Goal: Task Accomplishment & Management: Manage account settings

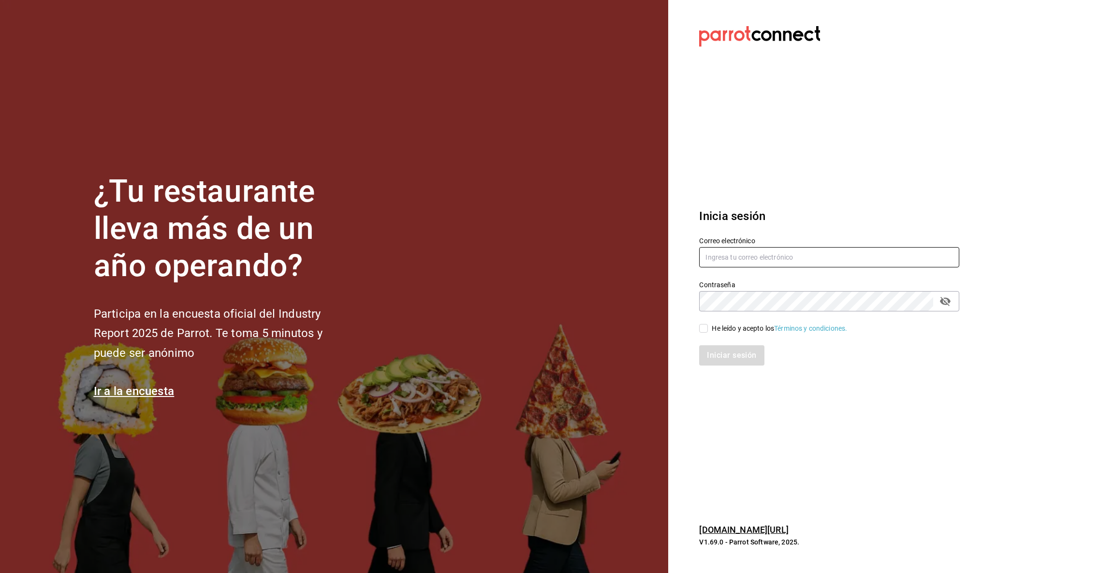
click at [728, 256] on input "text" at bounding box center [829, 257] width 260 height 20
type input "[EMAIL_ADDRESS][DOMAIN_NAME]"
click at [703, 333] on input "He leído y acepto los Términos y condiciones." at bounding box center [703, 328] width 9 height 9
checkbox input "true"
click at [723, 359] on button "Iniciar sesión" at bounding box center [732, 355] width 66 height 20
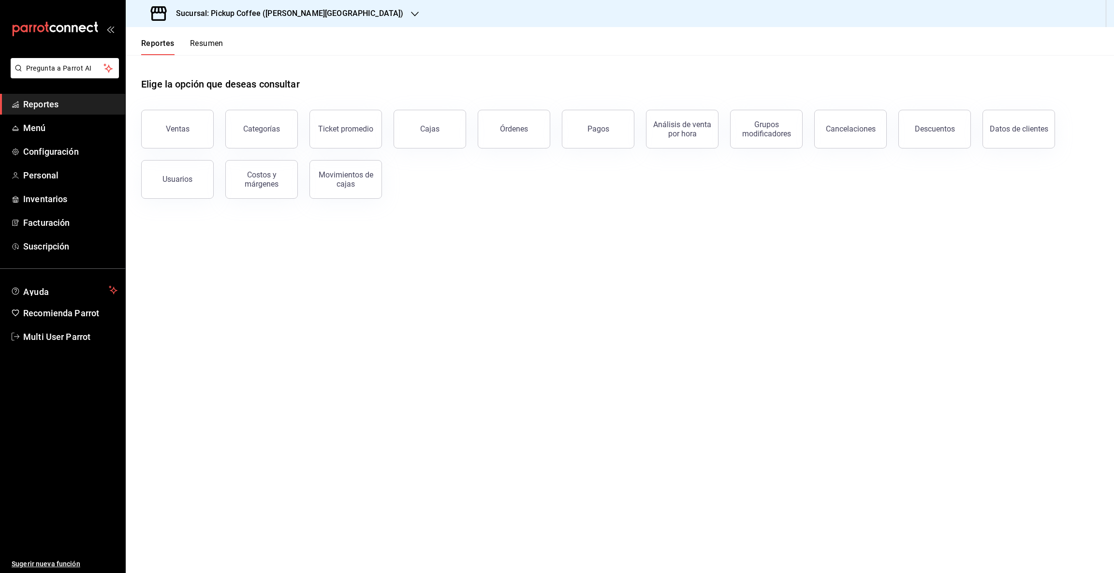
click at [201, 46] on button "Resumen" at bounding box center [206, 47] width 33 height 16
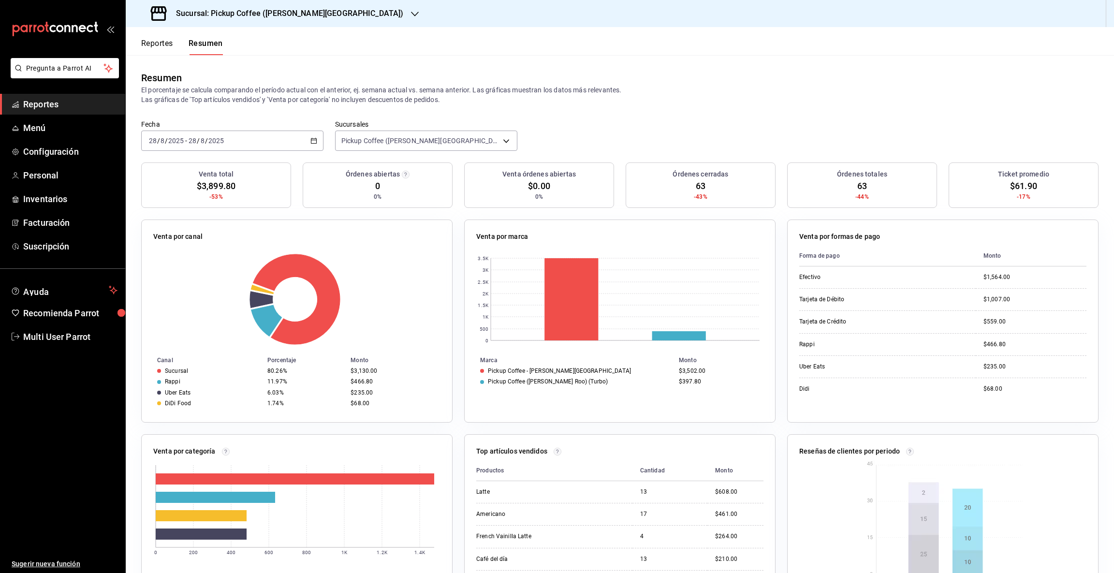
click at [411, 13] on icon "button" at bounding box center [415, 14] width 8 height 8
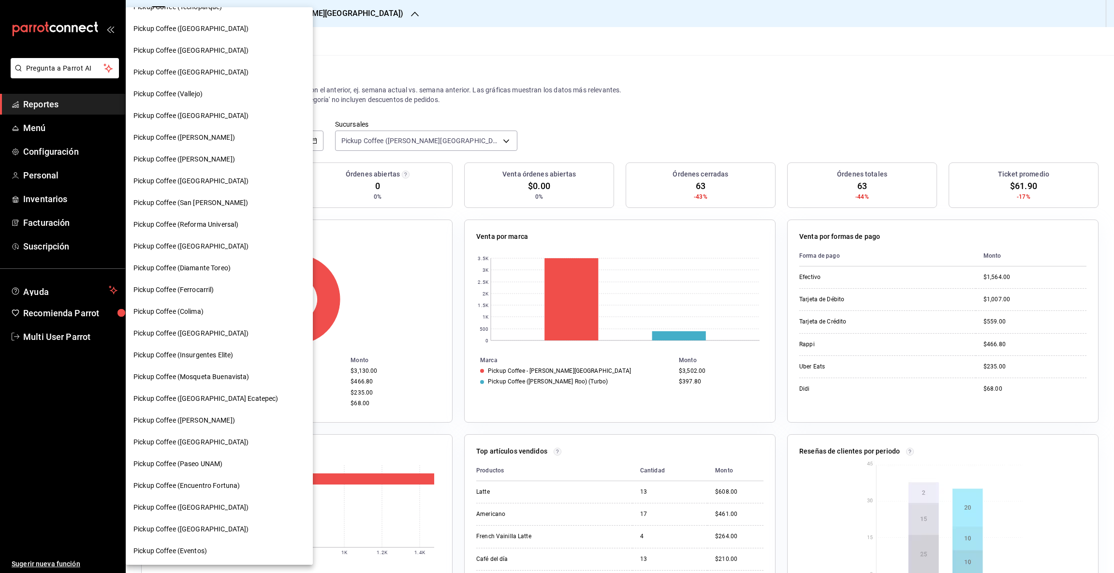
scroll to position [263, 0]
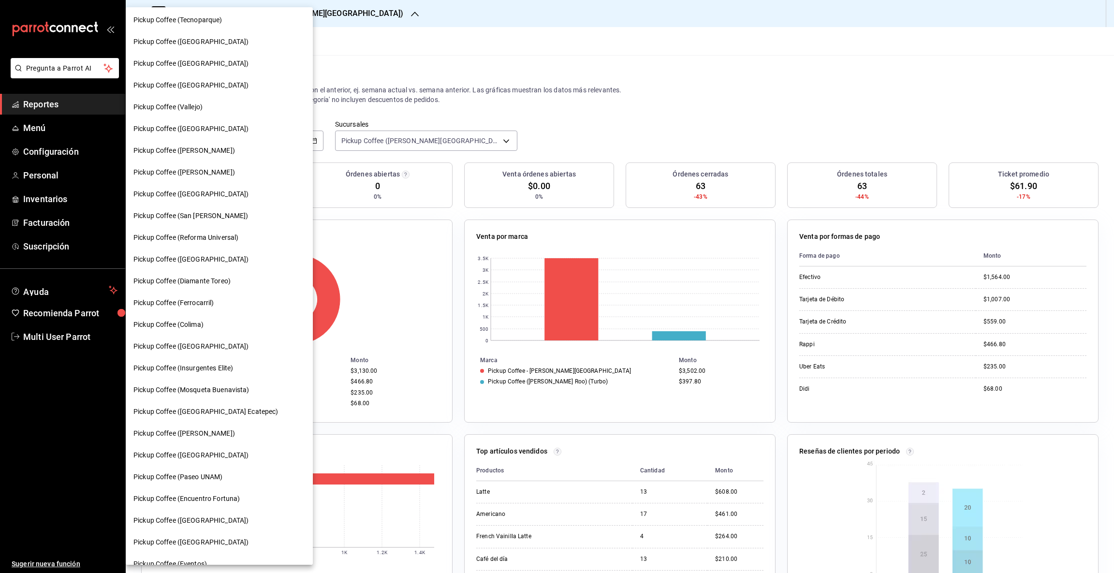
click at [227, 233] on span "Pickup Coffee (Reforma Universal)" at bounding box center [185, 238] width 105 height 10
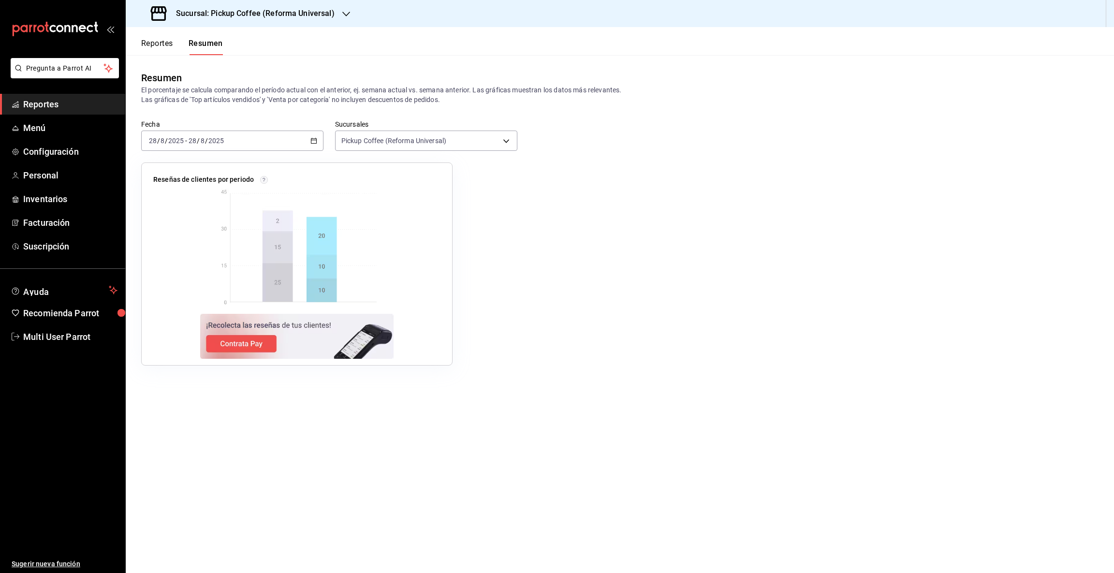
click at [342, 12] on icon "button" at bounding box center [346, 14] width 8 height 8
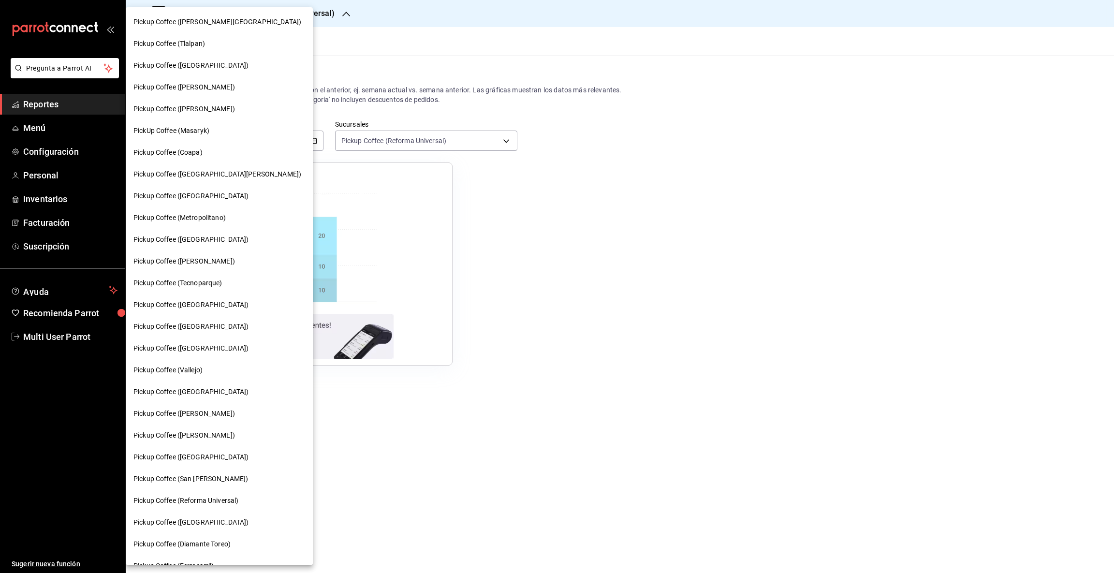
drag, startPoint x: 266, startPoint y: 240, endPoint x: 270, endPoint y: 89, distance: 150.9
click at [270, 89] on nav "Pickup Coffee (Quintana Roo) Pickup Coffee (Tlalpan) Pickup Coffee (Santa Fe) P…" at bounding box center [219, 424] width 187 height 834
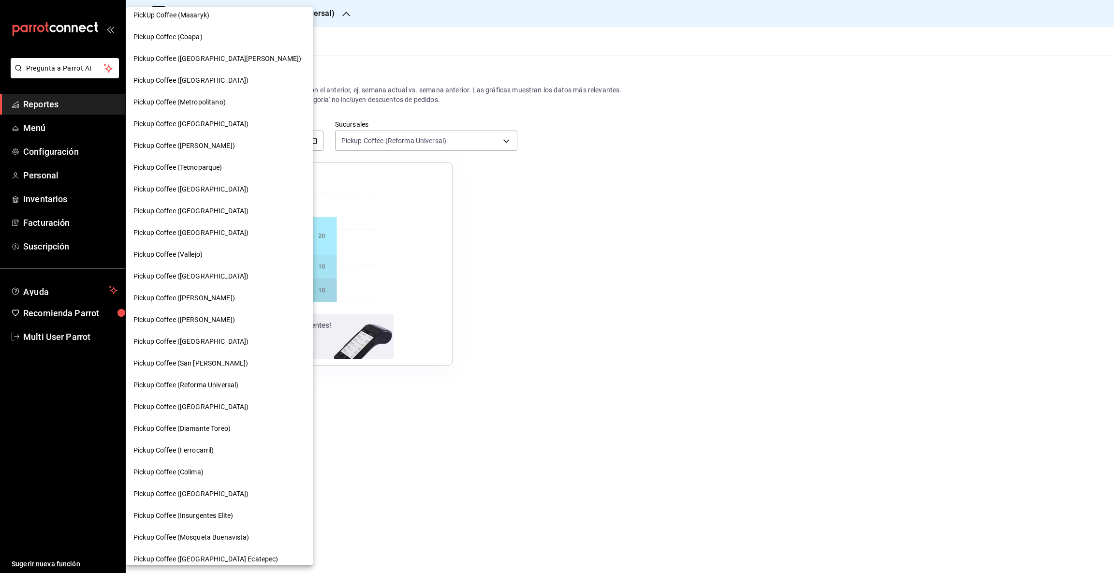
scroll to position [169, 0]
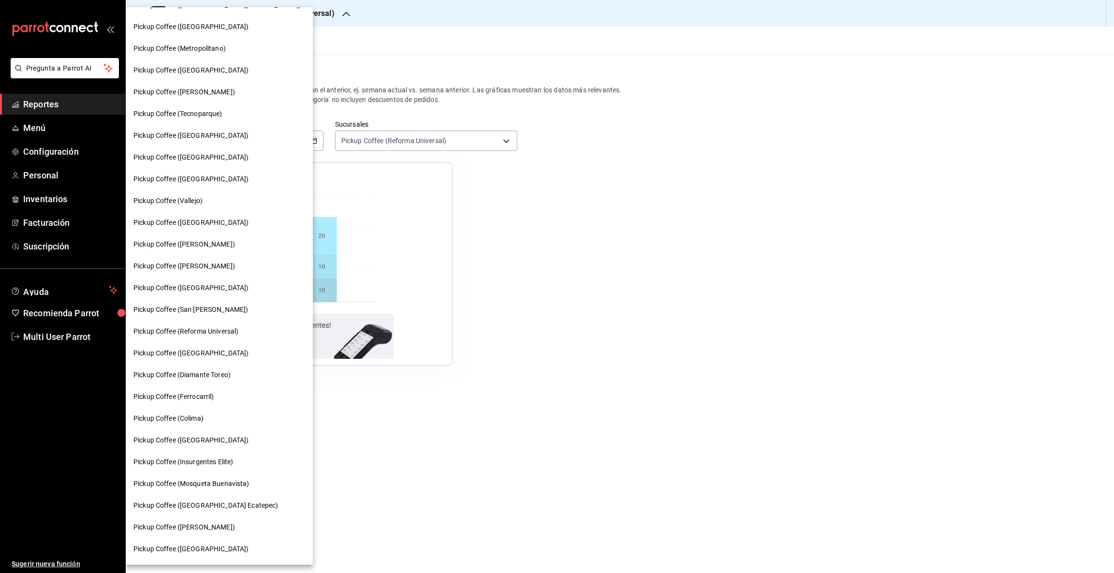
click at [211, 176] on span "Pickup Coffee (Plaza Oriente)" at bounding box center [190, 179] width 115 height 10
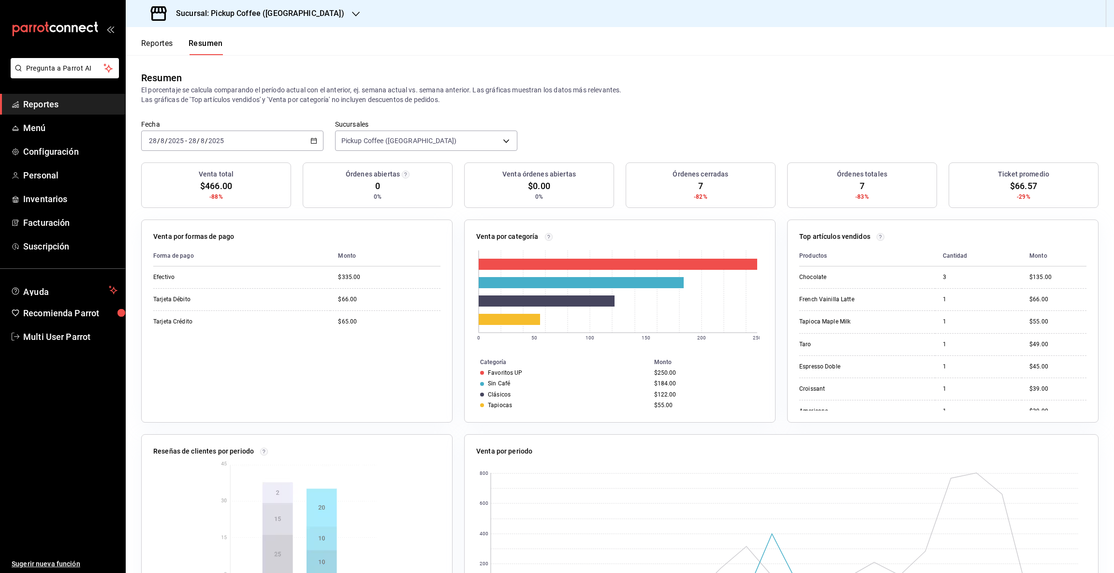
click at [352, 14] on icon "button" at bounding box center [356, 14] width 8 height 8
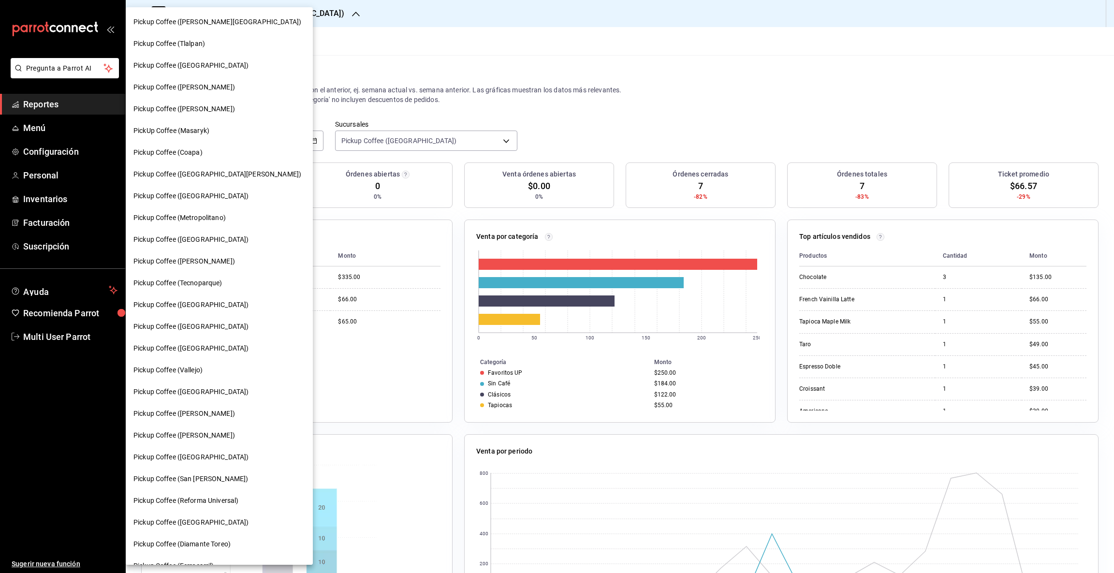
click at [416, 385] on div at bounding box center [557, 286] width 1114 height 573
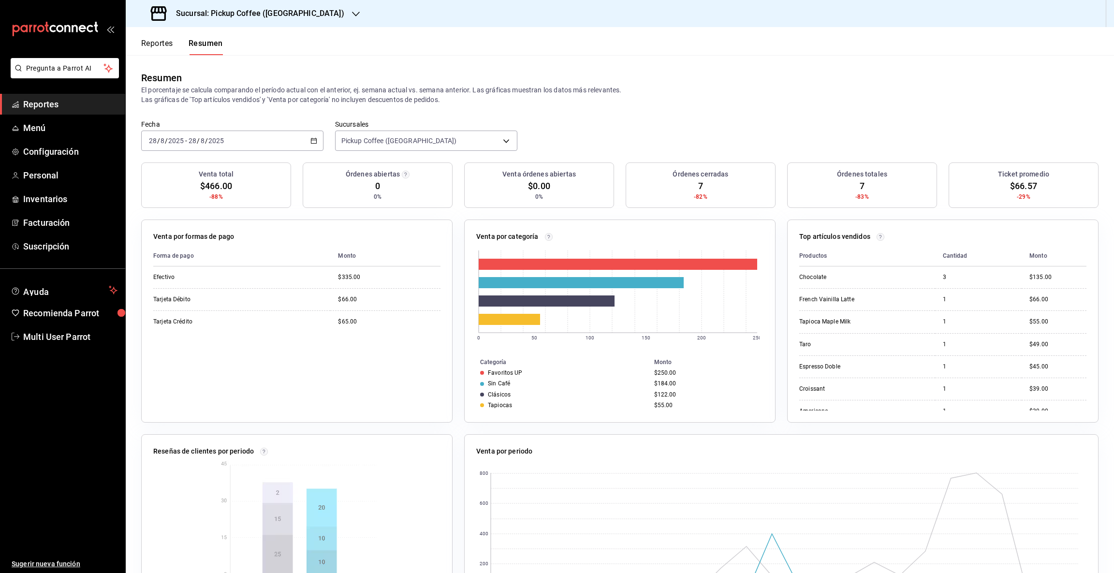
click at [321, 10] on div "Sucursal: Pickup Coffee (Plaza Oriente)" at bounding box center [248, 13] width 230 height 27
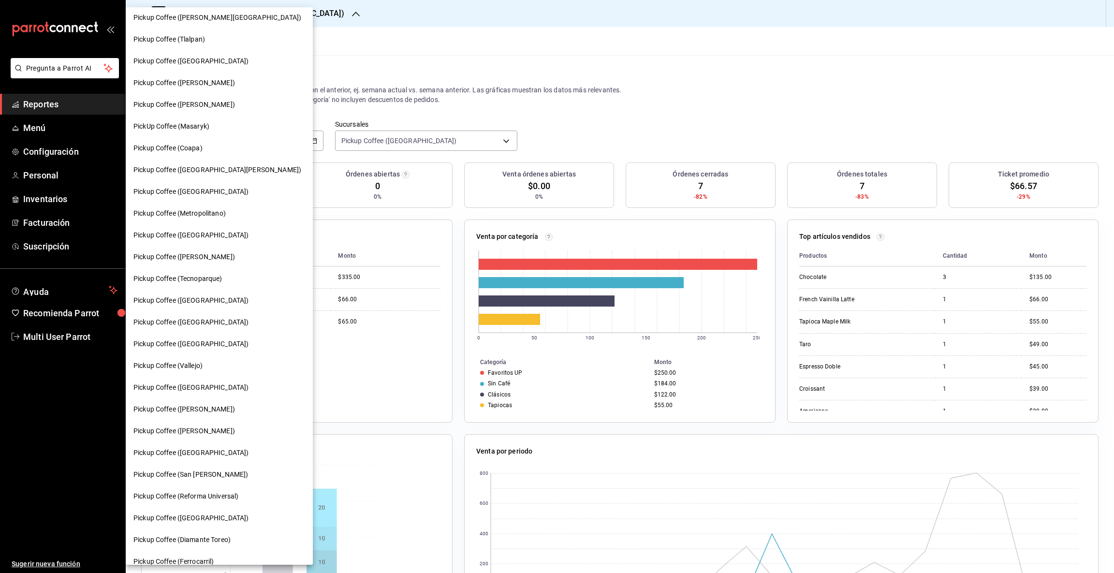
scroll to position [0, 0]
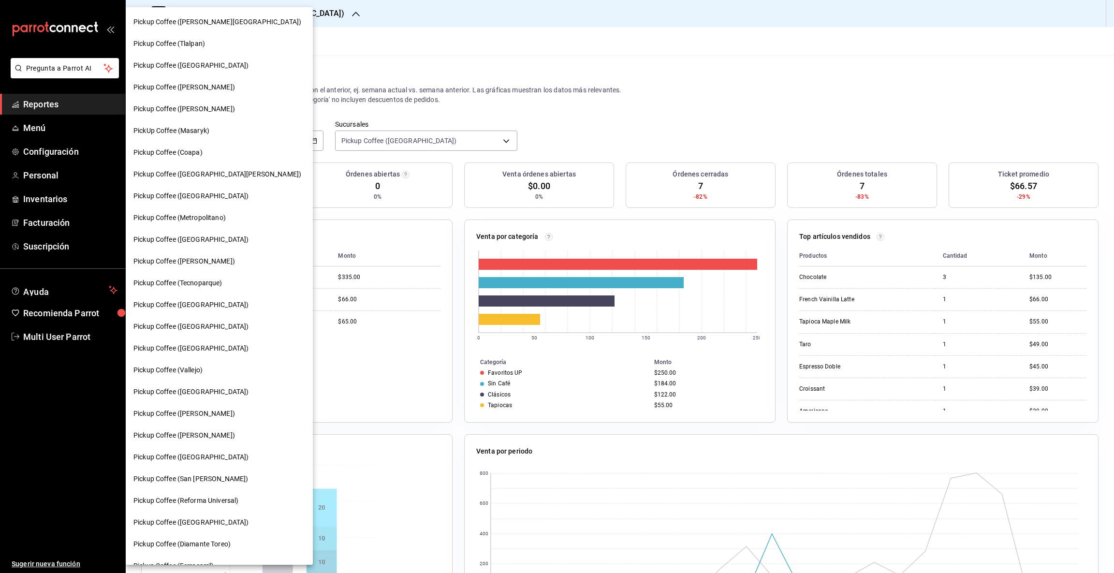
click at [201, 218] on span "Pickup Coffee (Metropolitano)" at bounding box center [179, 218] width 92 height 10
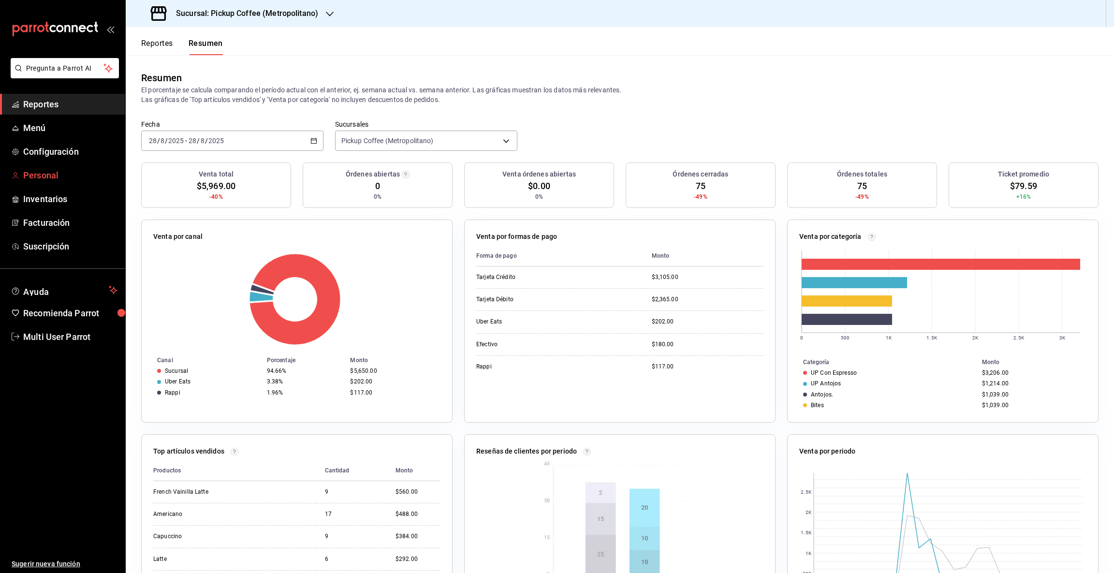
click at [31, 169] on span "Personal" at bounding box center [70, 175] width 94 height 13
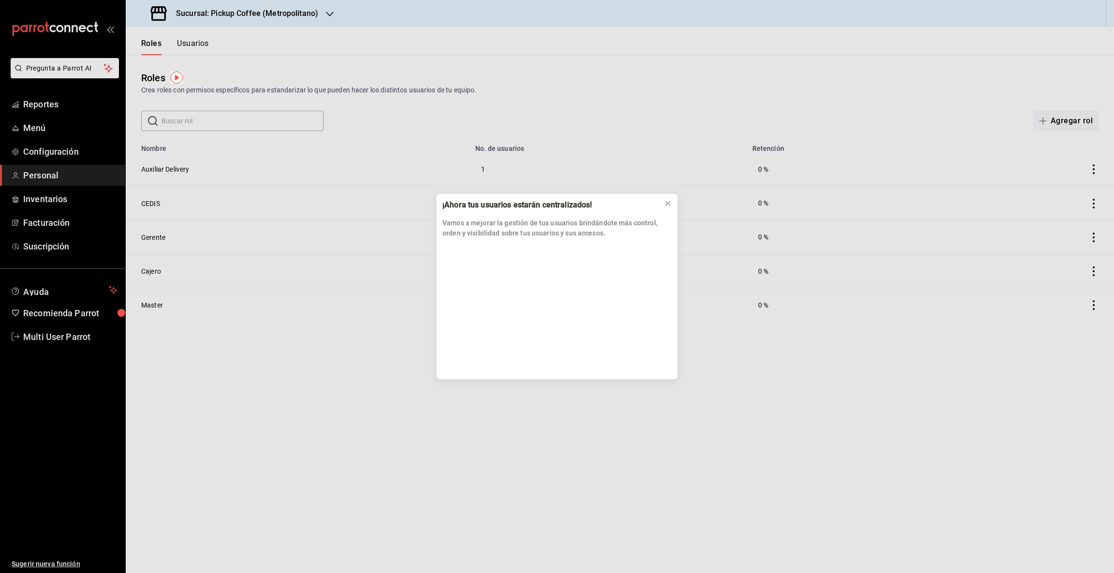
click at [198, 44] on div "¡Ahora tus usuarios estarán centralizados! Vamos a mejorar la gestión de tus us…" at bounding box center [557, 286] width 1114 height 573
click at [664, 203] on icon at bounding box center [668, 204] width 8 height 8
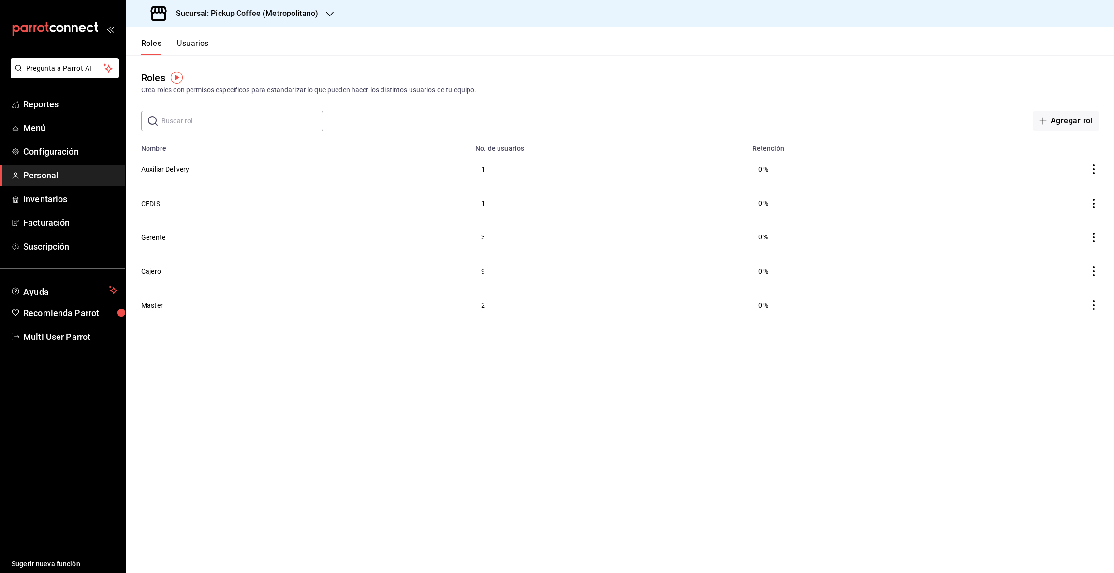
click at [189, 42] on button "Usuarios" at bounding box center [193, 47] width 32 height 16
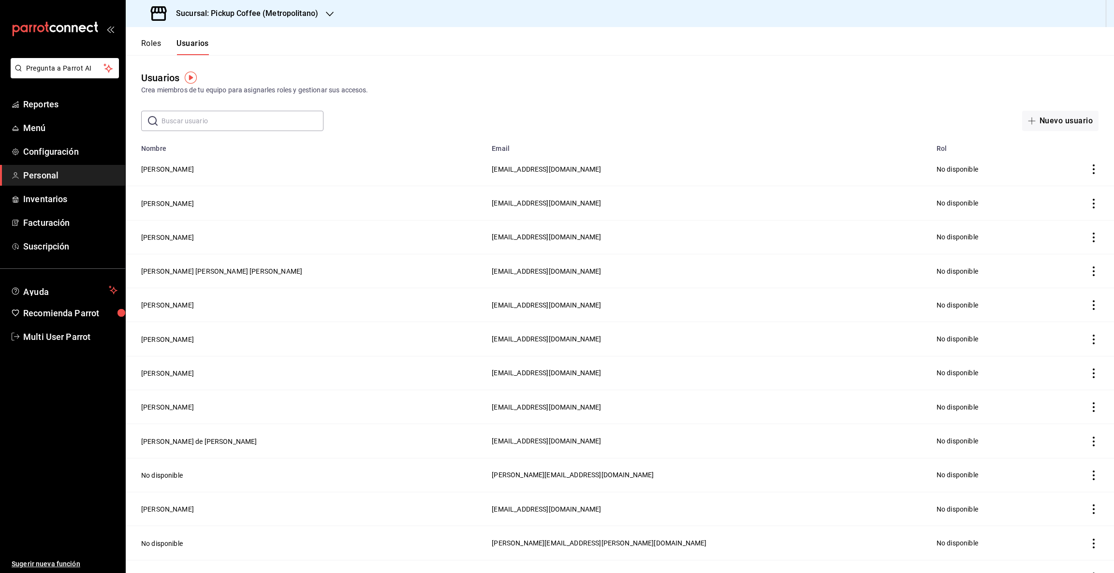
click at [173, 122] on input "text" at bounding box center [242, 120] width 162 height 19
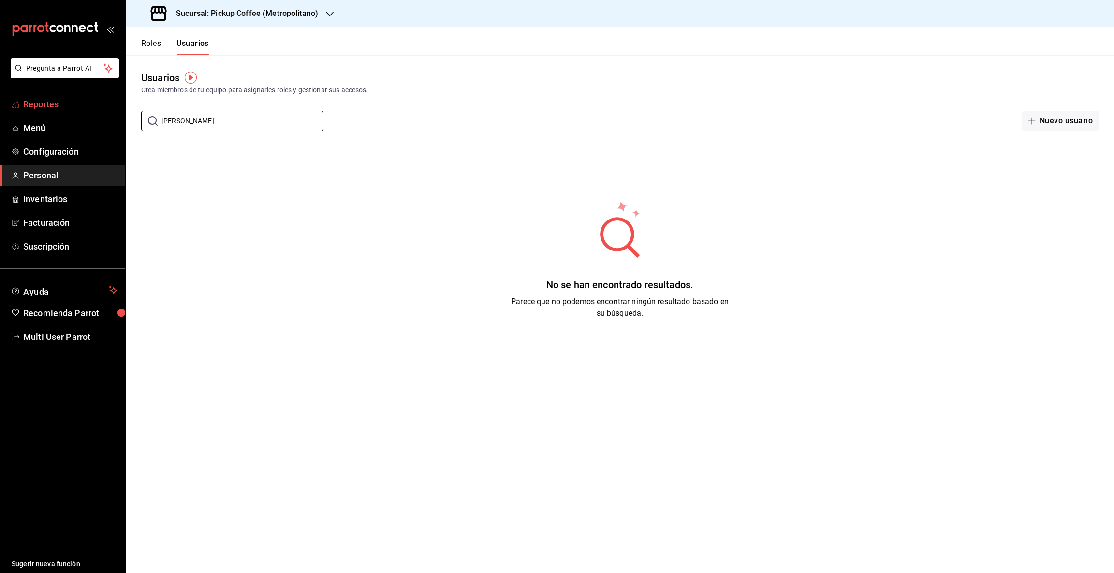
type input "Saúl"
click at [42, 106] on span "Reportes" at bounding box center [70, 104] width 94 height 13
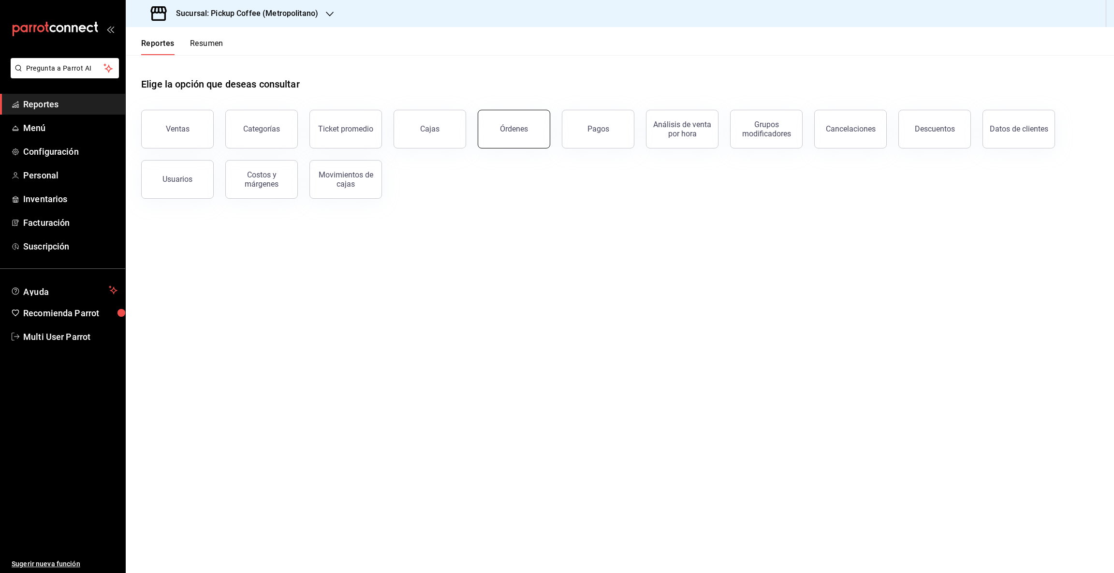
click at [496, 132] on button "Órdenes" at bounding box center [514, 129] width 73 height 39
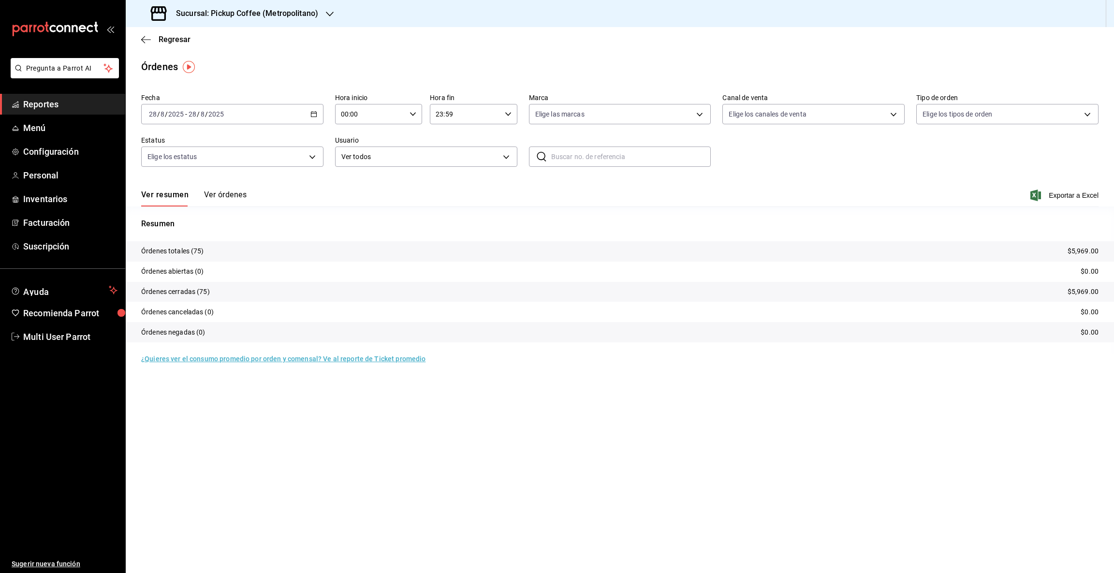
click at [218, 191] on button "Ver órdenes" at bounding box center [225, 198] width 43 height 16
